Goal: Task Accomplishment & Management: Use online tool/utility

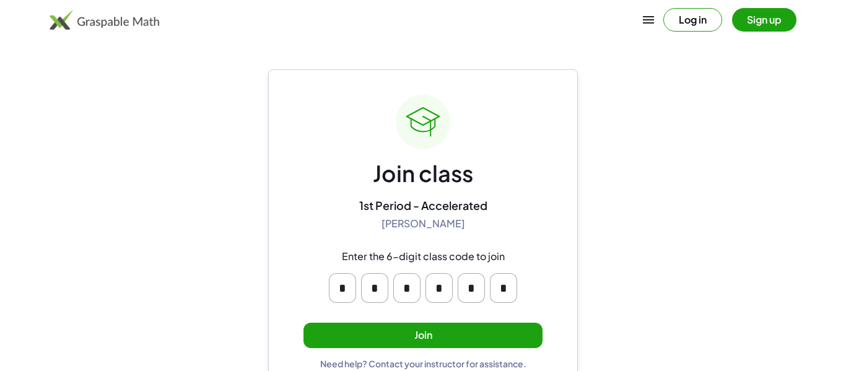
click at [430, 285] on input "*" at bounding box center [438, 288] width 27 height 30
click at [440, 284] on input "*" at bounding box center [438, 288] width 27 height 30
click at [592, 236] on main "Join class 1st Period - Accelerated Shannon Knight Enter the 6-digit class code…" at bounding box center [423, 197] width 846 height 394
click at [419, 343] on button "Join" at bounding box center [422, 335] width 239 height 25
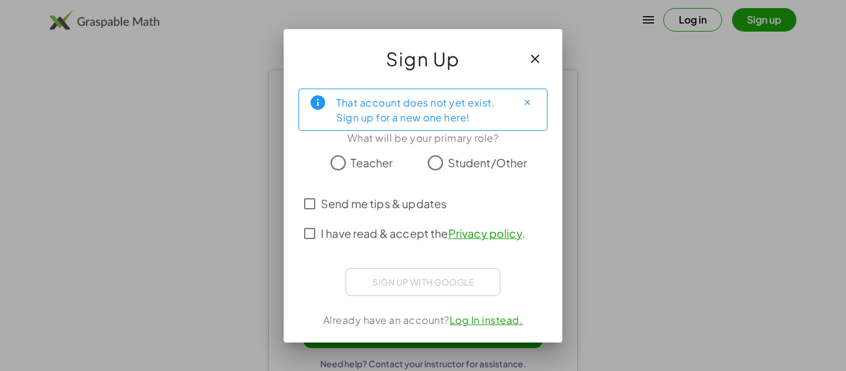
click at [541, 53] on icon "button" at bounding box center [534, 58] width 15 height 15
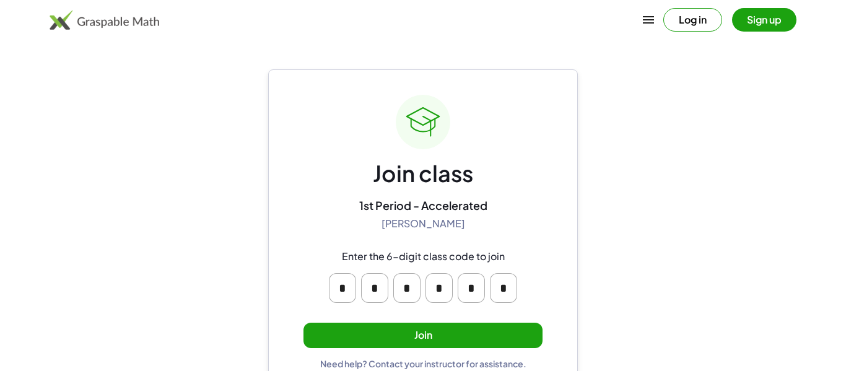
click at [443, 337] on button "Join" at bounding box center [422, 335] width 239 height 25
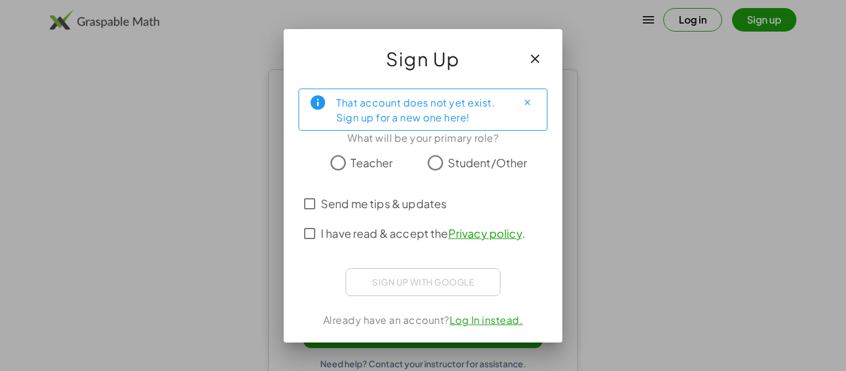
click at [448, 163] on span "Student/Other" at bounding box center [488, 162] width 80 height 17
click at [529, 100] on icon "Close" at bounding box center [527, 102] width 9 height 9
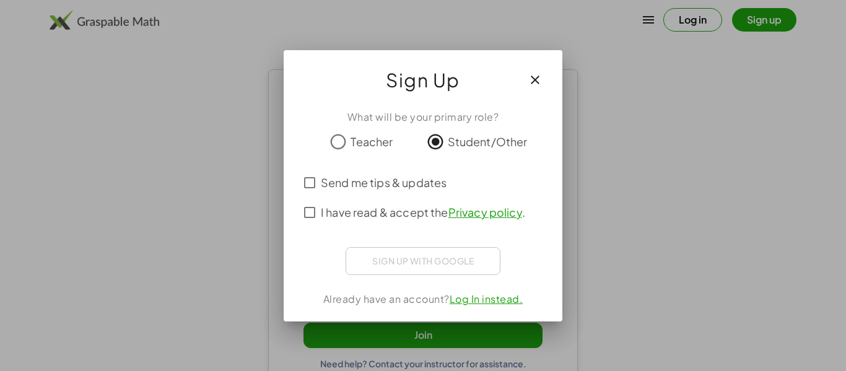
click at [392, 204] on span "I have read & accept the Privacy policy ." at bounding box center [423, 212] width 204 height 17
click at [391, 184] on span "Send me tips & updates" at bounding box center [384, 182] width 126 height 17
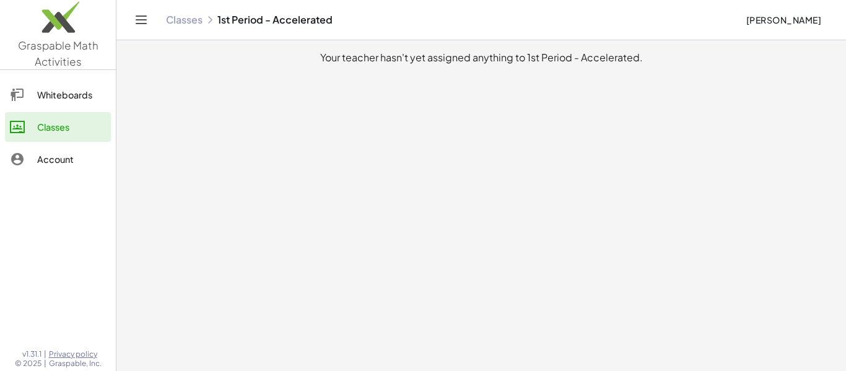
click at [553, 66] on main "Your teacher hasn't yet assigned anything to 1st Period - Accelerated." at bounding box center [480, 185] width 729 height 371
click at [505, 56] on div "Your teacher hasn't yet assigned anything to 1st Period - Accelerated." at bounding box center [481, 57] width 710 height 15
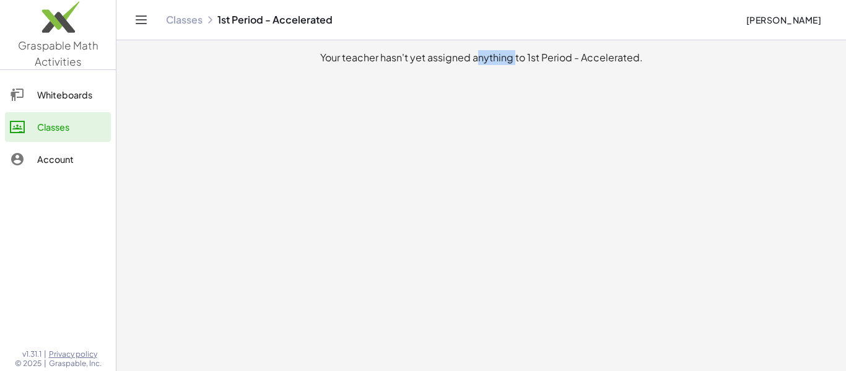
click at [505, 56] on div "Your teacher hasn't yet assigned anything to 1st Period - Accelerated." at bounding box center [481, 57] width 710 height 15
click at [445, 47] on main "Your teacher hasn't yet assigned anything to 1st Period - Accelerated." at bounding box center [480, 185] width 729 height 371
click at [443, 61] on div "Your teacher hasn't yet assigned anything to 1st Period - Accelerated." at bounding box center [481, 57] width 710 height 15
click at [420, 61] on div "Your teacher hasn't yet assigned anything to 1st Period - Accelerated." at bounding box center [481, 57] width 710 height 15
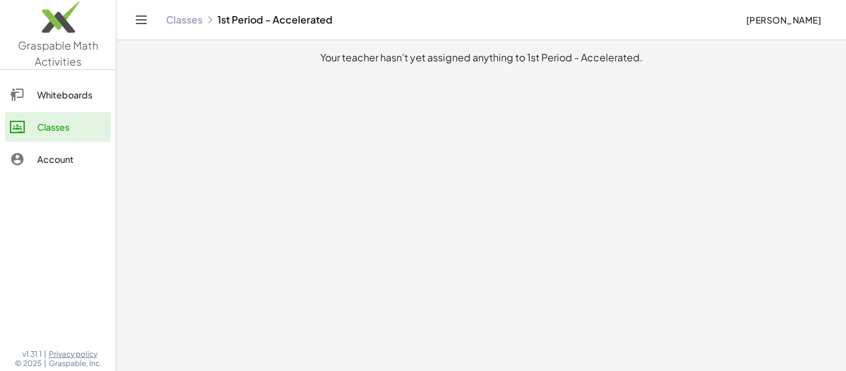
click at [420, 61] on div "Your teacher hasn't yet assigned anything to 1st Period - Accelerated." at bounding box center [481, 57] width 710 height 15
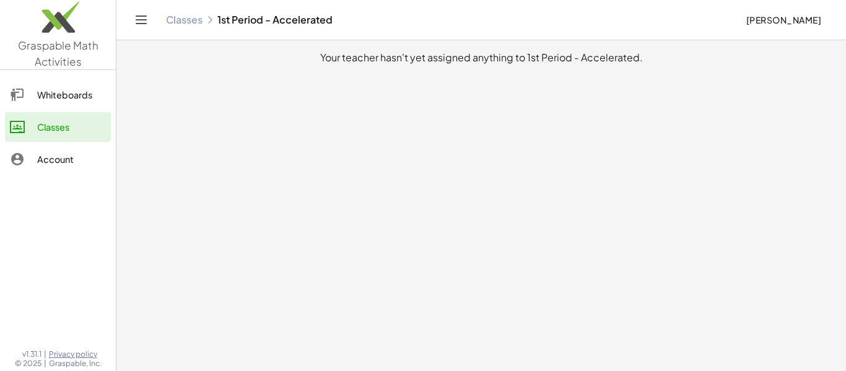
click at [446, 56] on div "Your teacher hasn't yet assigned anything to 1st Period - Accelerated." at bounding box center [481, 57] width 710 height 15
click at [356, 56] on div "Your teacher hasn't yet assigned anything to 1st Period - Accelerated." at bounding box center [481, 57] width 710 height 15
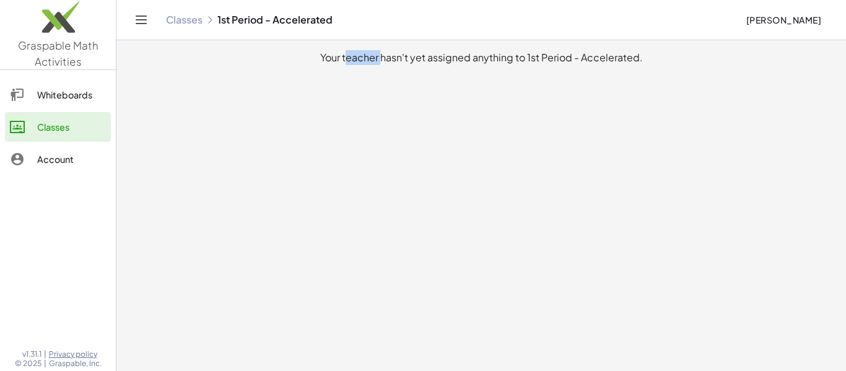
click at [356, 56] on div "Your teacher hasn't yet assigned anything to 1st Period - Accelerated." at bounding box center [481, 57] width 710 height 15
click at [391, 55] on div "Your teacher hasn't yet assigned anything to 1st Period - Accelerated." at bounding box center [481, 57] width 710 height 15
click at [407, 61] on div "Your teacher hasn't yet assigned anything to 1st Period - Accelerated." at bounding box center [481, 57] width 710 height 15
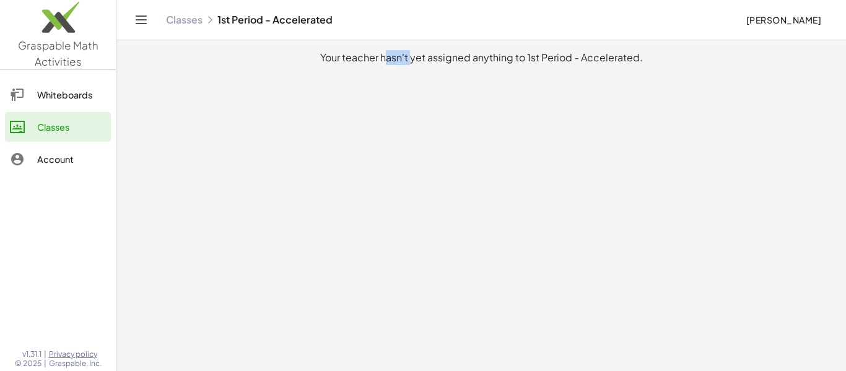
click at [407, 61] on div "Your teacher hasn't yet assigned anything to 1st Period - Accelerated." at bounding box center [481, 57] width 710 height 15
click at [422, 59] on div "Your teacher hasn't yet assigned anything to 1st Period - Accelerated." at bounding box center [481, 57] width 710 height 15
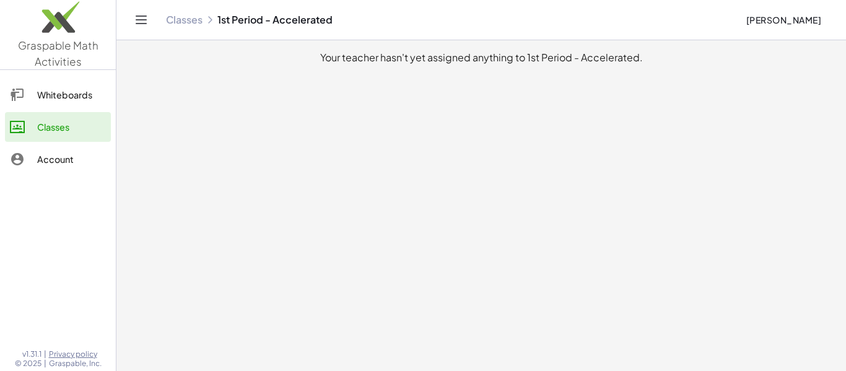
click at [85, 96] on div "Whiteboards" at bounding box center [71, 94] width 69 height 15
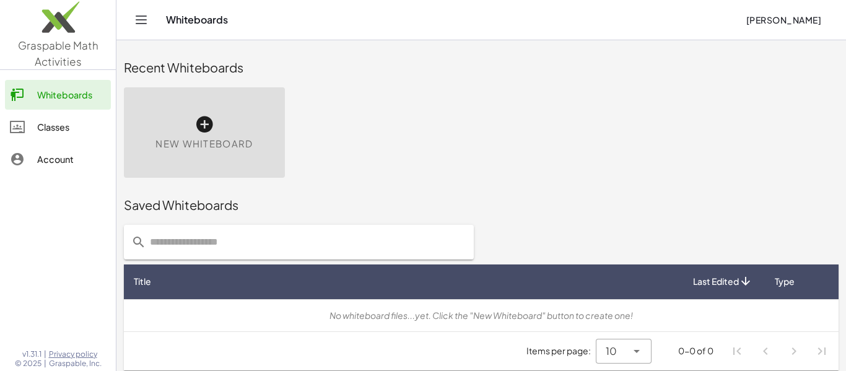
click at [76, 126] on div "Classes" at bounding box center [71, 126] width 69 height 15
